Goal: Task Accomplishment & Management: Manage account settings

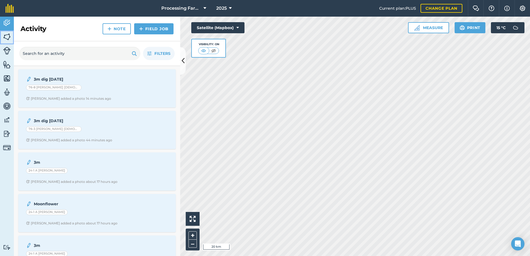
click at [7, 35] on img at bounding box center [7, 37] width 8 height 8
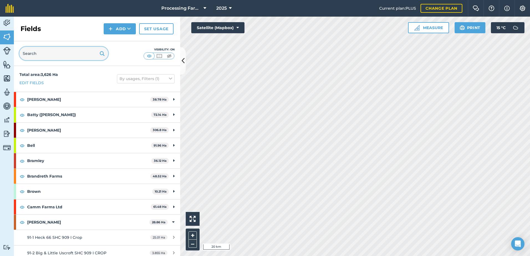
click at [67, 54] on input "text" at bounding box center [63, 53] width 89 height 13
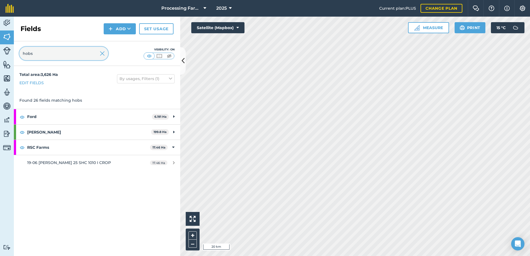
type input "hobs"
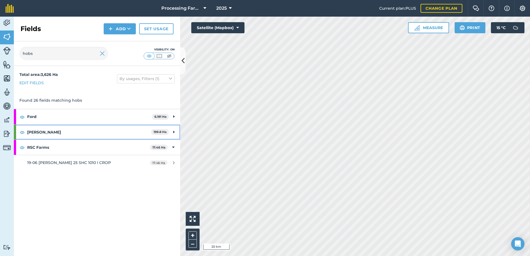
click at [39, 132] on strong "[PERSON_NAME]" at bounding box center [89, 132] width 124 height 15
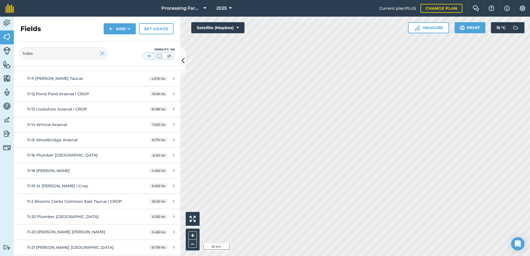
scroll to position [200, 0]
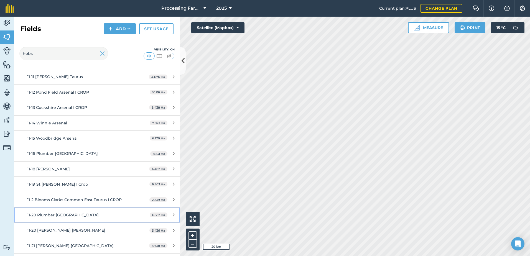
click at [77, 212] on div "11-20 Plumber [GEOGRAPHIC_DATA]" at bounding box center [79, 215] width 104 height 6
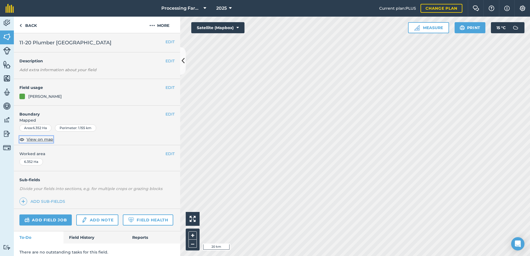
click at [48, 141] on span "View on map" at bounding box center [40, 139] width 27 height 6
click at [72, 132] on div "Perimeter : 1.155 km" at bounding box center [75, 128] width 41 height 7
click at [166, 43] on button "EDIT" at bounding box center [170, 42] width 9 height 6
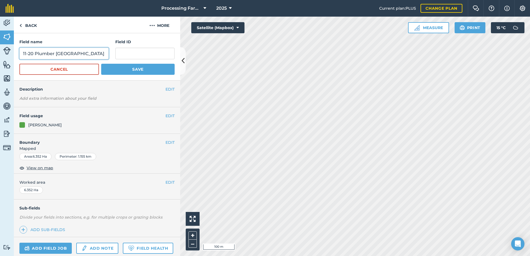
drag, startPoint x: 87, startPoint y: 53, endPoint x: 36, endPoint y: 53, distance: 51.3
click at [36, 53] on input "11-20 Plumber [GEOGRAPHIC_DATA]" at bounding box center [63, 54] width 89 height 12
click at [34, 54] on input "11-20 Plumber [GEOGRAPHIC_DATA]" at bounding box center [63, 54] width 89 height 12
type input "11-17 Plumber [GEOGRAPHIC_DATA]"
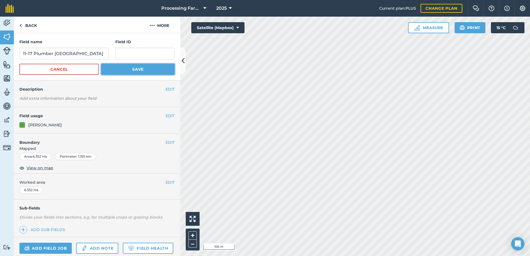
click at [130, 73] on button "Save" at bounding box center [137, 69] width 73 height 11
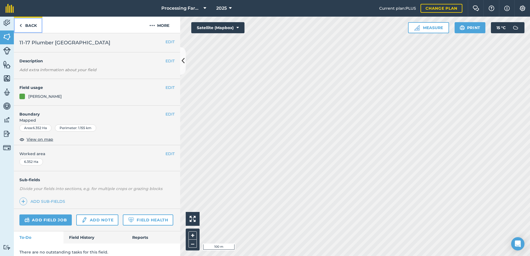
click at [32, 26] on link "Back" at bounding box center [28, 25] width 29 height 16
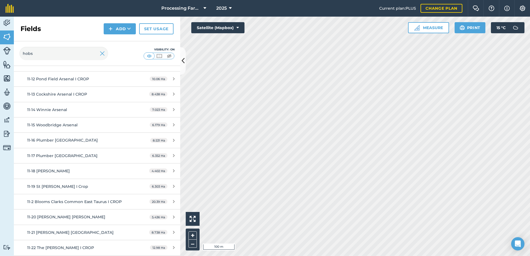
scroll to position [222, 0]
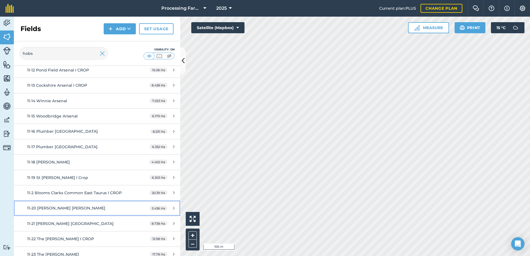
click at [61, 206] on span "11-20 [PERSON_NAME] [PERSON_NAME]" at bounding box center [66, 208] width 78 height 5
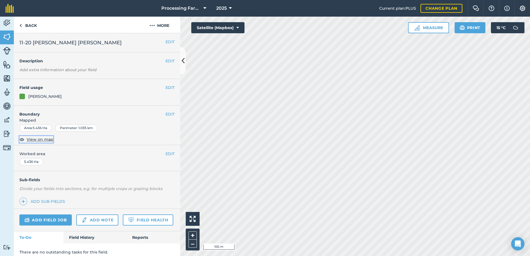
click at [37, 141] on span "View on map" at bounding box center [40, 139] width 27 height 6
click at [166, 41] on button "EDIT" at bounding box center [170, 42] width 9 height 6
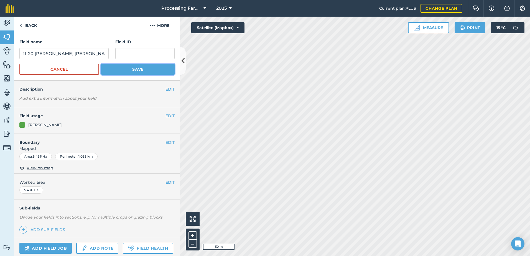
click at [120, 69] on button "Save" at bounding box center [137, 69] width 73 height 11
